Goal: Task Accomplishment & Management: Manage account settings

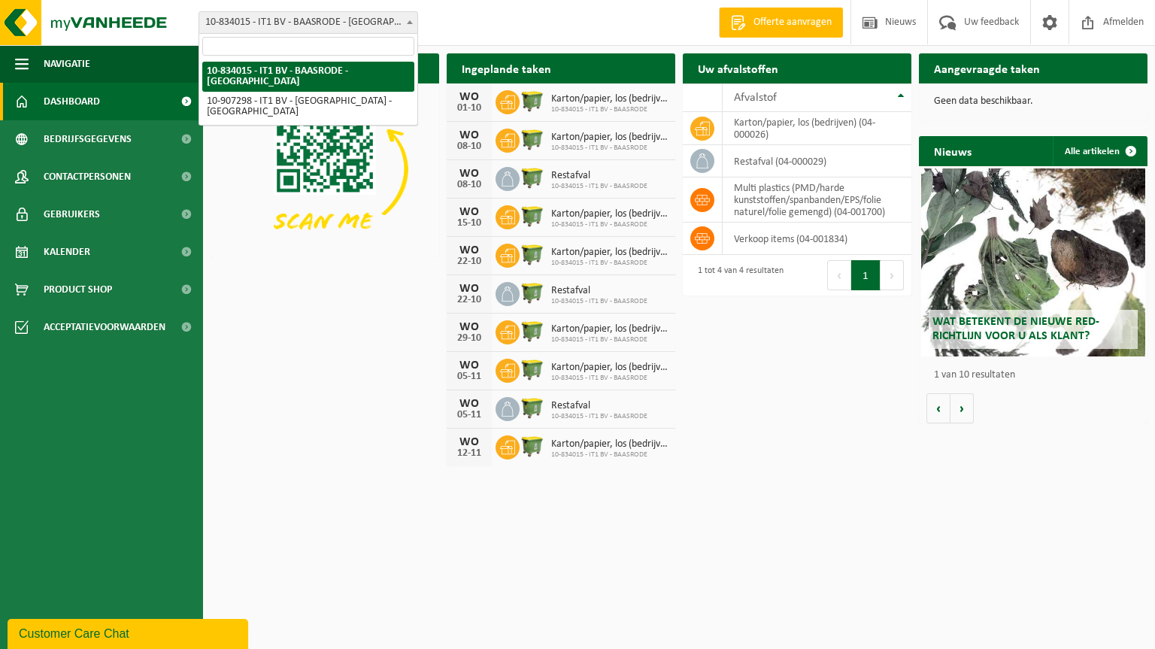
click at [343, 18] on span "10-834015 - IT1 BV - BAASRODE - [GEOGRAPHIC_DATA]" at bounding box center [308, 22] width 218 height 21
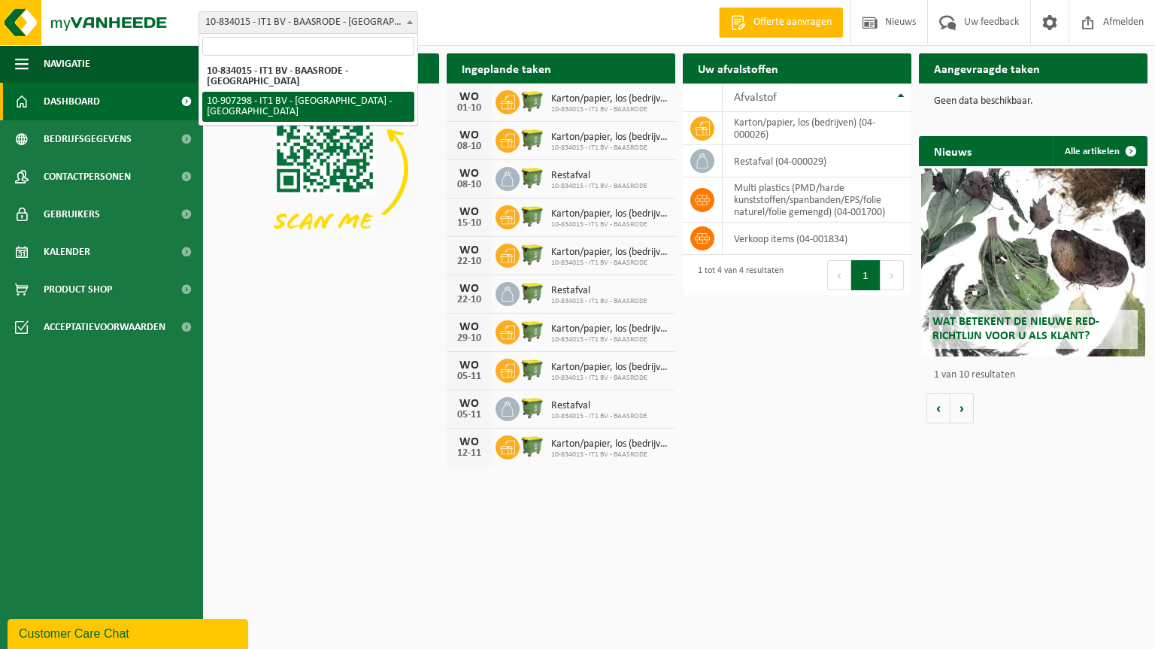
select select "123073"
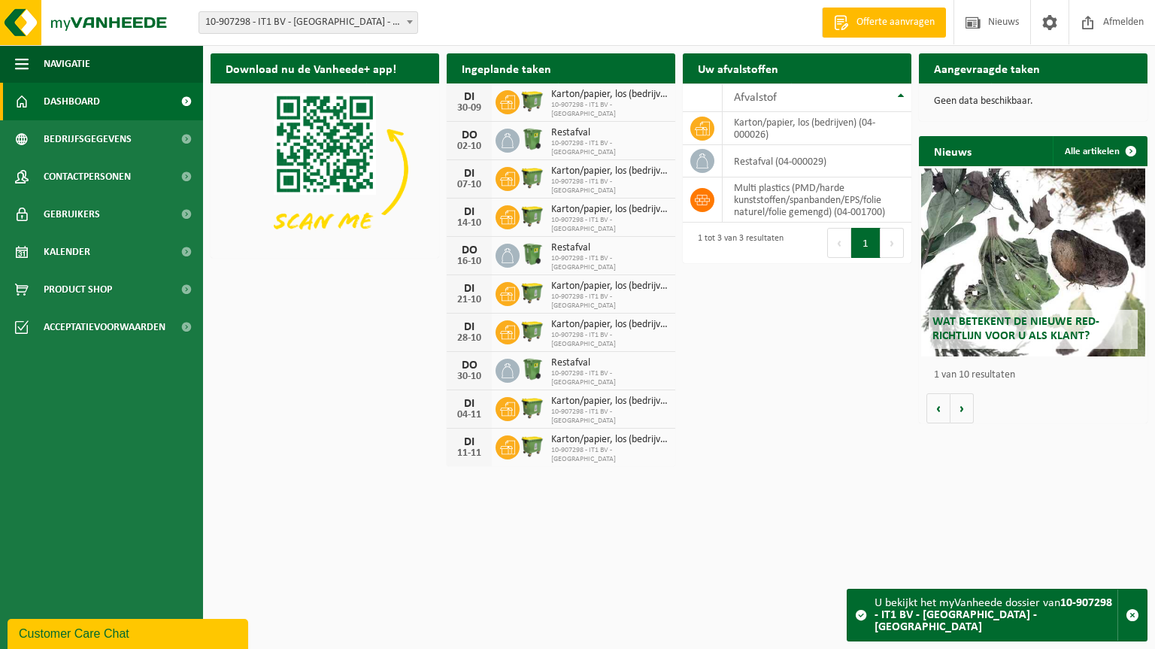
click at [581, 253] on span "Restafval" at bounding box center [609, 248] width 117 height 12
click at [492, 255] on div "[DATE] Restafval 10-907298 - IT1 BV - [GEOGRAPHIC_DATA]" at bounding box center [561, 256] width 229 height 38
click at [460, 256] on div "16-10" at bounding box center [469, 261] width 30 height 11
click at [505, 250] on icon at bounding box center [507, 255] width 15 height 15
click at [80, 256] on span "Kalender" at bounding box center [67, 252] width 47 height 38
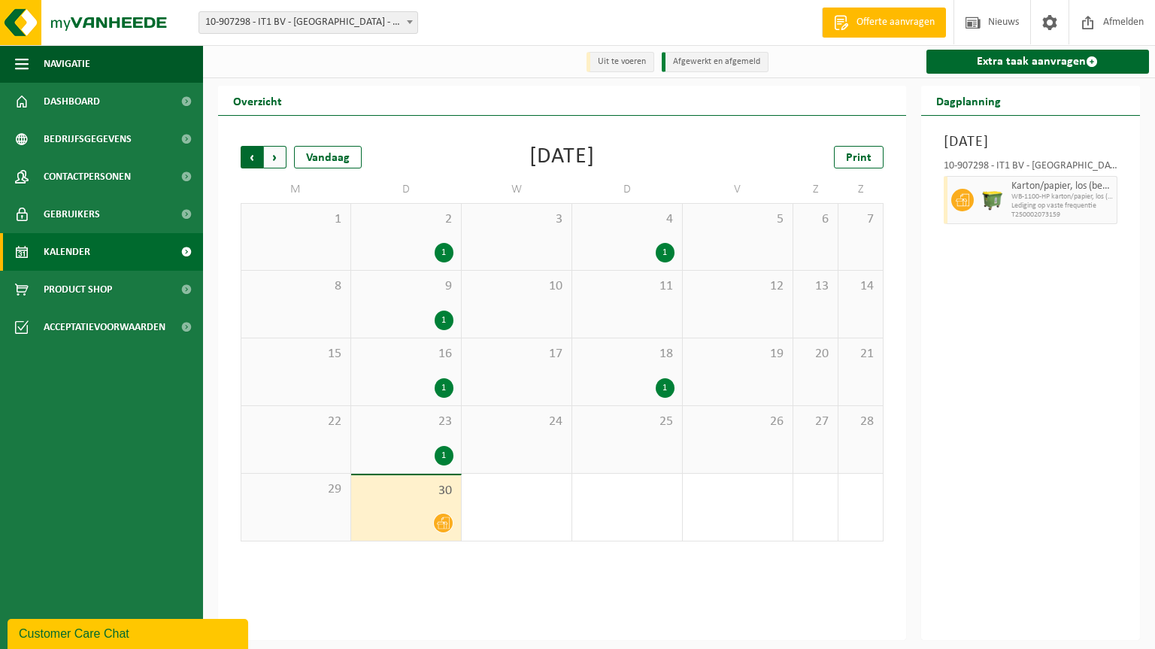
click at [277, 157] on span "Volgende" at bounding box center [275, 157] width 23 height 23
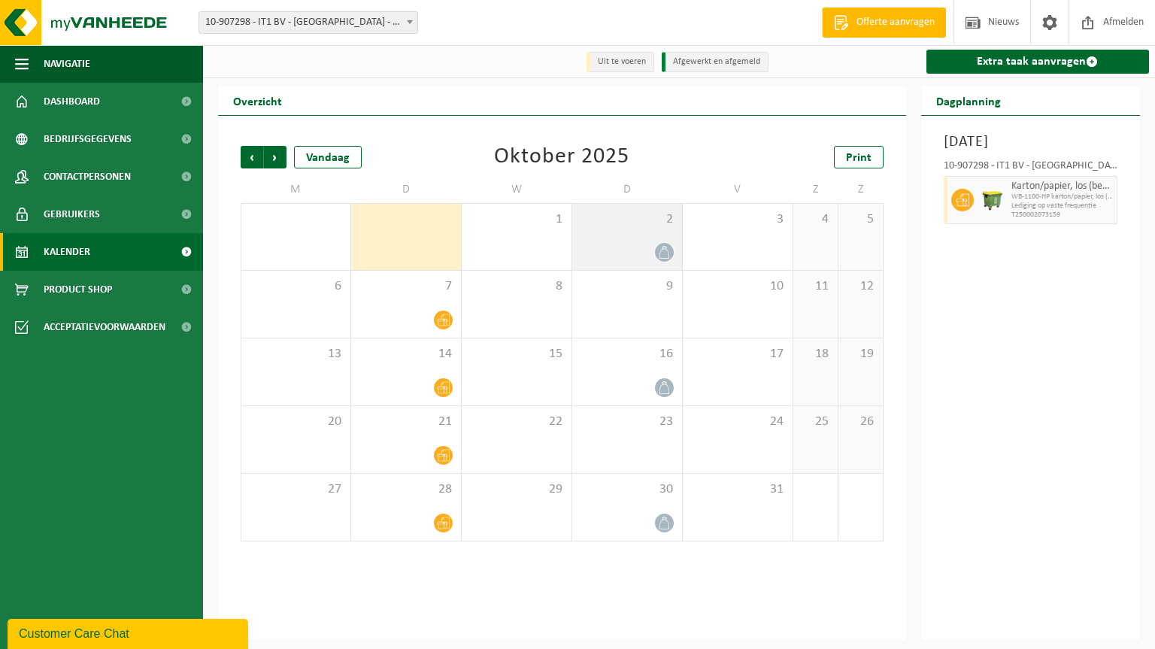
click at [662, 250] on icon at bounding box center [664, 252] width 10 height 13
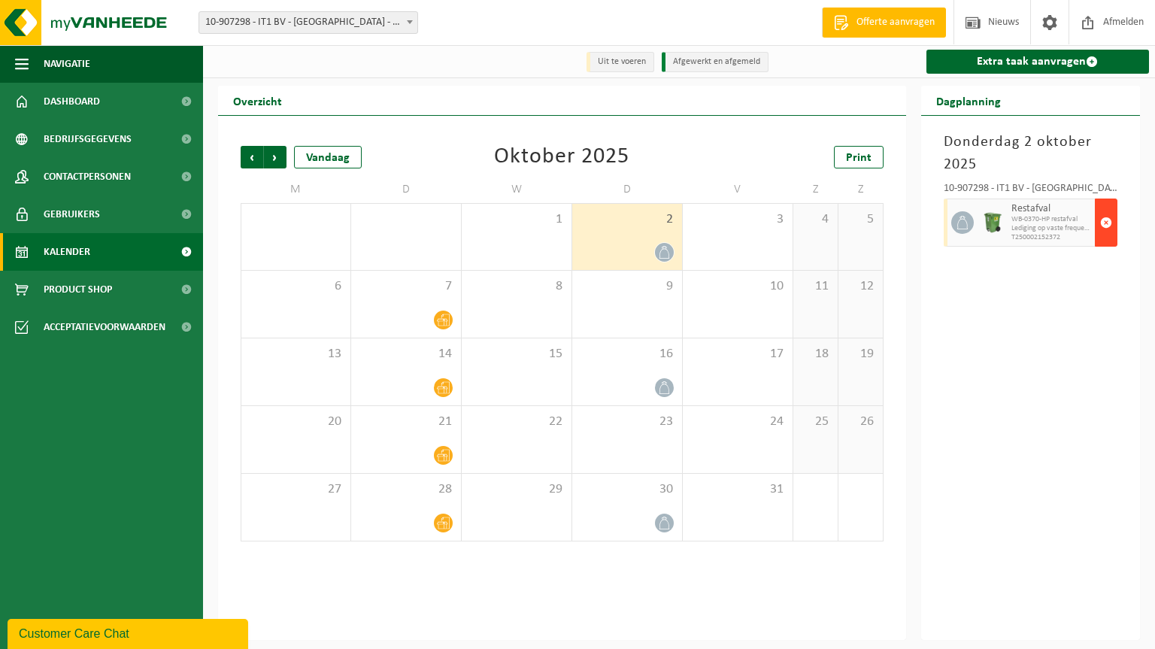
click at [1104, 229] on span "button" at bounding box center [1106, 222] width 12 height 30
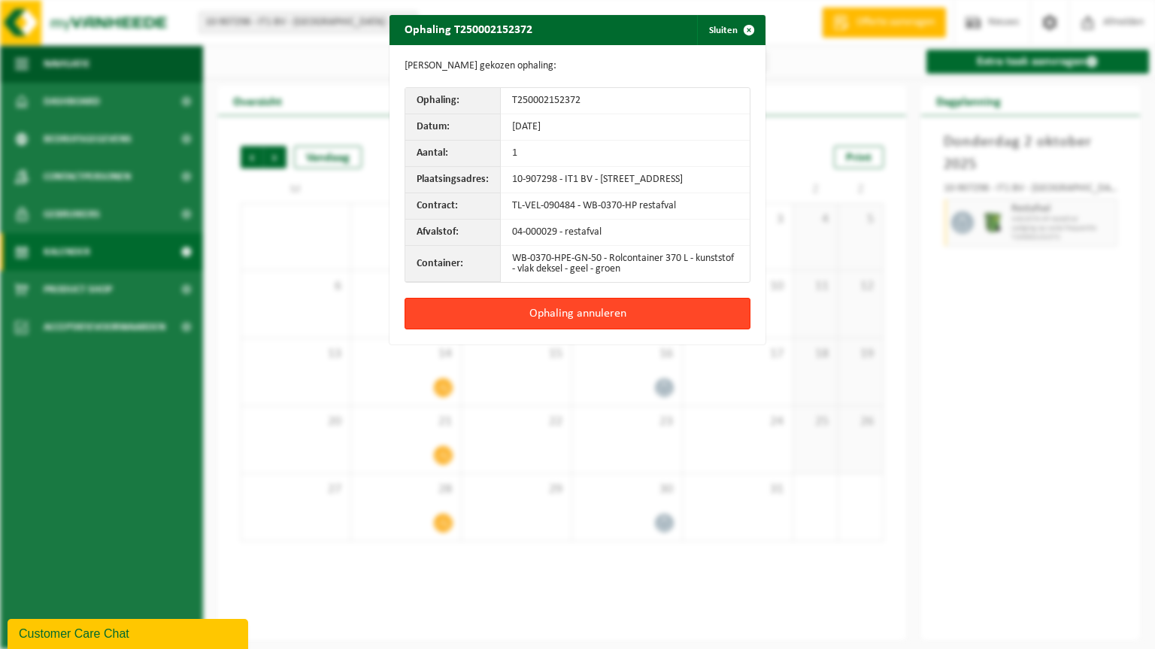
click at [586, 319] on button "Ophaling annuleren" at bounding box center [577, 314] width 346 height 32
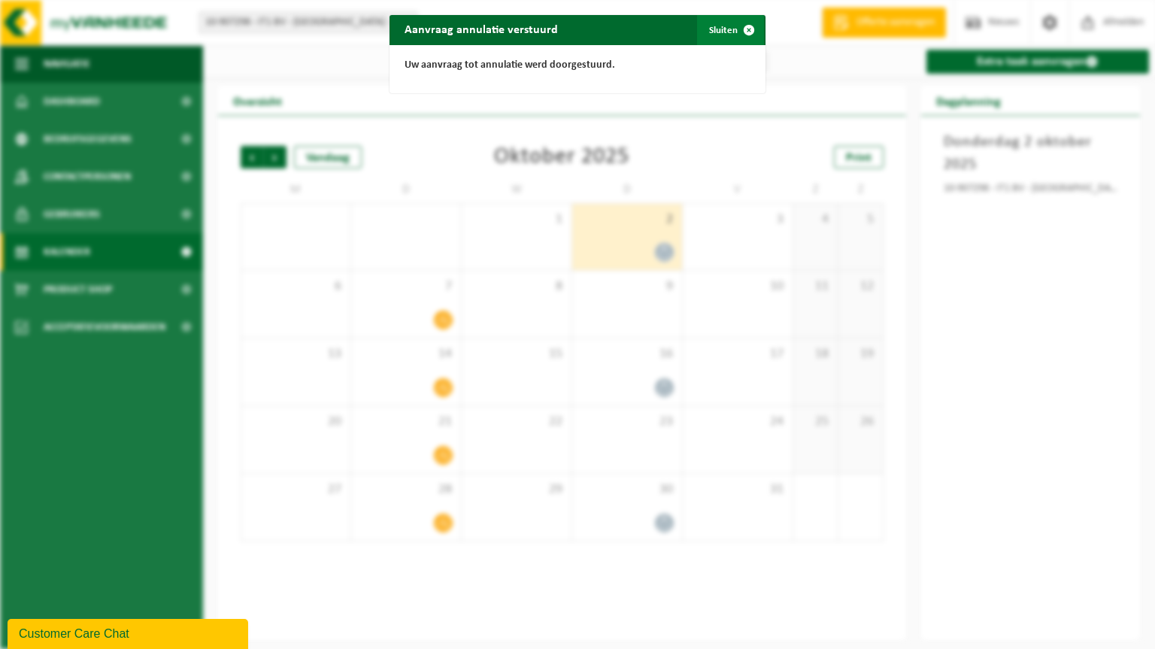
click at [744, 29] on span "button" at bounding box center [749, 30] width 30 height 30
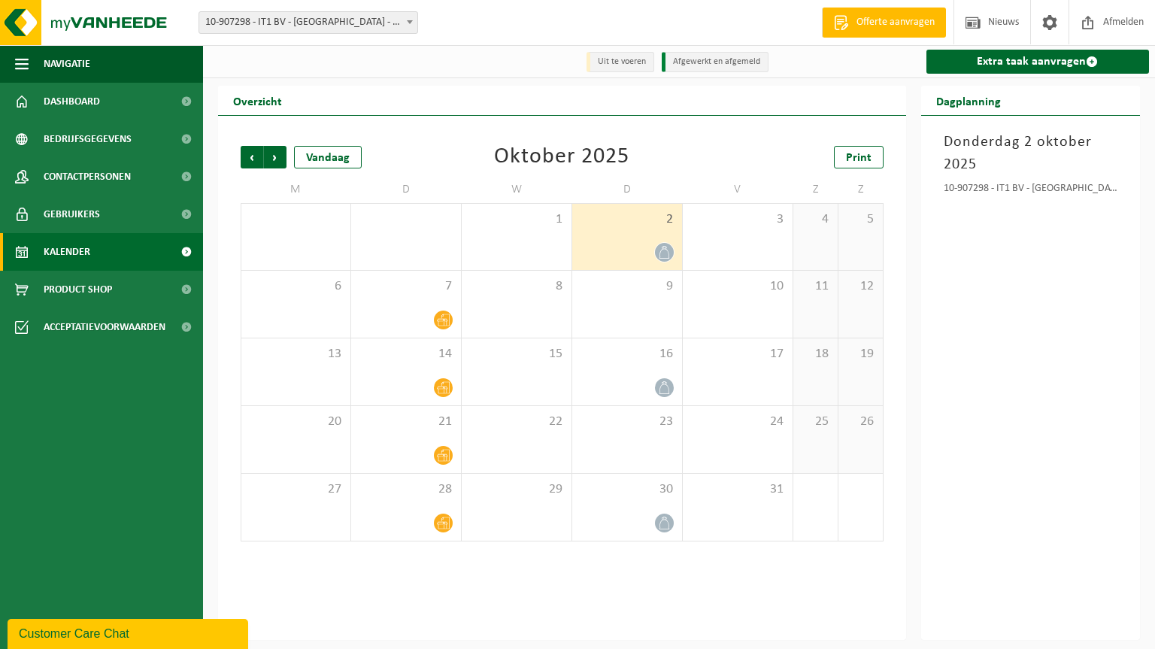
click at [1046, 365] on div "Donderdag 2 oktober 2025 10-907298 - IT1 BV - GENT - GENT" at bounding box center [1031, 378] width 220 height 524
click at [77, 99] on span "Dashboard" at bounding box center [72, 102] width 56 height 38
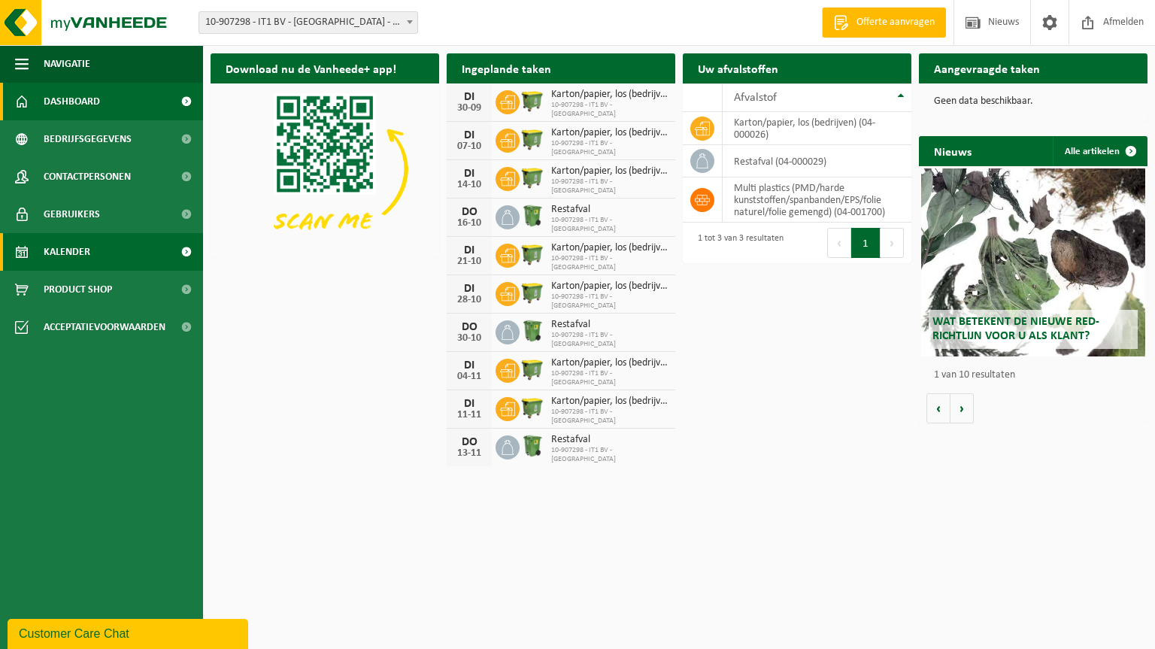
click at [63, 251] on span "Kalender" at bounding box center [67, 252] width 47 height 38
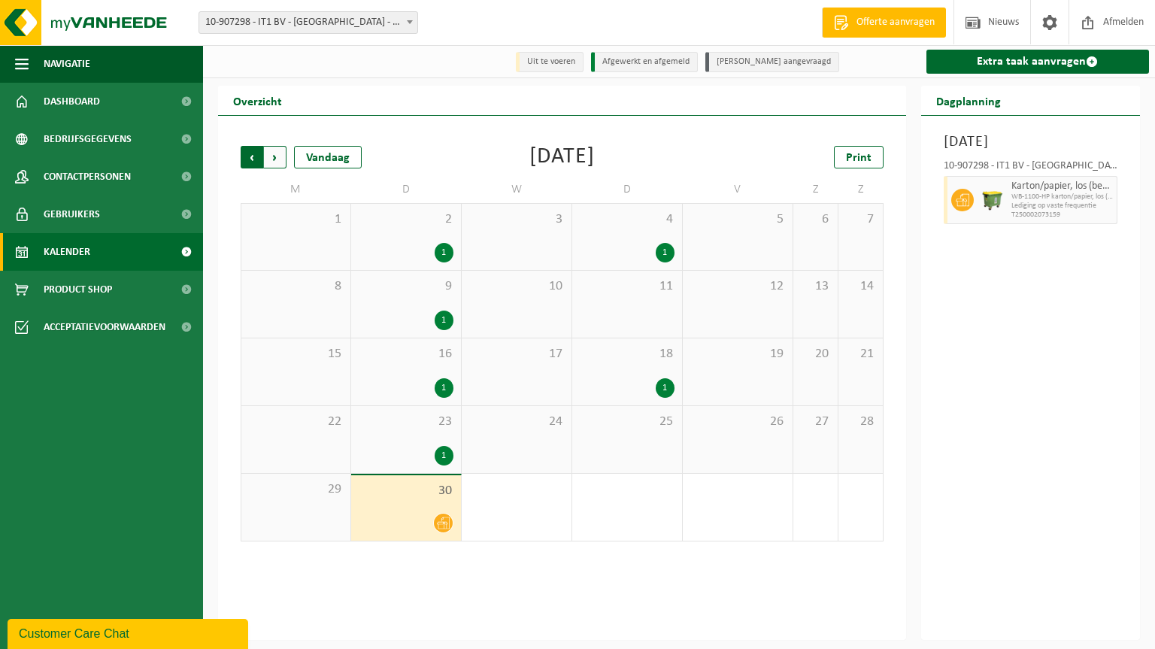
click at [280, 155] on span "Volgende" at bounding box center [275, 157] width 23 height 23
